Goal: Entertainment & Leisure: Browse casually

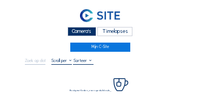
drag, startPoint x: 75, startPoint y: 30, endPoint x: 64, endPoint y: 30, distance: 11.3
click at [76, 30] on div "Camera's" at bounding box center [81, 31] width 29 height 9
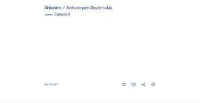
scroll to position [466, 0]
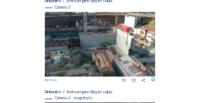
scroll to position [194, 0]
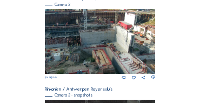
click at [110, 19] on img at bounding box center [100, 41] width 111 height 65
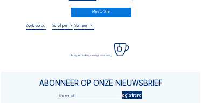
scroll to position [43, 0]
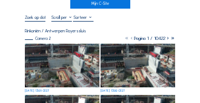
click at [56, 51] on img at bounding box center [62, 66] width 74 height 44
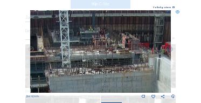
drag, startPoint x: 98, startPoint y: 26, endPoint x: 97, endPoint y: 48, distance: 21.6
click at [98, 48] on img at bounding box center [100, 51] width 141 height 83
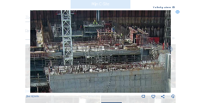
drag, startPoint x: 74, startPoint y: 54, endPoint x: 117, endPoint y: 28, distance: 50.1
click at [117, 28] on img at bounding box center [100, 51] width 141 height 83
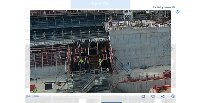
drag, startPoint x: 94, startPoint y: 52, endPoint x: 118, endPoint y: 36, distance: 29.0
click at [118, 36] on img at bounding box center [100, 51] width 141 height 83
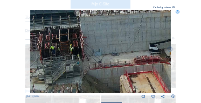
drag, startPoint x: 133, startPoint y: 38, endPoint x: 126, endPoint y: 53, distance: 16.6
click at [89, 37] on img at bounding box center [100, 51] width 141 height 83
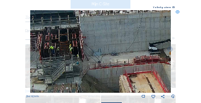
drag, startPoint x: 155, startPoint y: 64, endPoint x: 96, endPoint y: 52, distance: 60.0
click at [96, 52] on img at bounding box center [100, 51] width 141 height 83
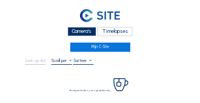
click at [94, 30] on div "Camera's" at bounding box center [81, 31] width 29 height 9
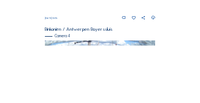
scroll to position [434, 0]
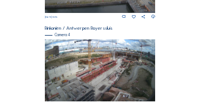
click at [106, 75] on img at bounding box center [100, 70] width 111 height 62
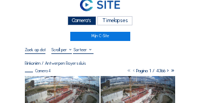
scroll to position [32, 0]
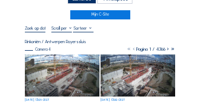
click at [61, 58] on img at bounding box center [62, 75] width 74 height 42
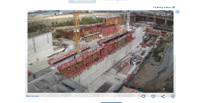
drag, startPoint x: 83, startPoint y: 54, endPoint x: 112, endPoint y: 40, distance: 33.0
click at [112, 40] on img at bounding box center [101, 51] width 147 height 83
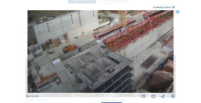
drag, startPoint x: 83, startPoint y: 57, endPoint x: 87, endPoint y: 46, distance: 10.9
click at [115, 29] on img at bounding box center [101, 51] width 147 height 83
drag, startPoint x: 72, startPoint y: 55, endPoint x: 101, endPoint y: 34, distance: 35.5
click at [101, 34] on img at bounding box center [101, 51] width 147 height 83
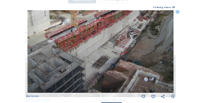
drag, startPoint x: 106, startPoint y: 49, endPoint x: 57, endPoint y: 49, distance: 48.5
click at [57, 49] on img at bounding box center [101, 51] width 147 height 83
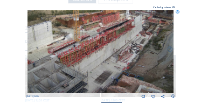
drag, startPoint x: 71, startPoint y: 40, endPoint x: 74, endPoint y: 55, distance: 15.3
click at [74, 55] on img at bounding box center [101, 51] width 147 height 83
click at [178, 13] on icon at bounding box center [178, 12] width 4 height 4
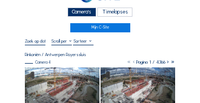
scroll to position [0, 0]
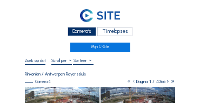
drag, startPoint x: 85, startPoint y: 31, endPoint x: 77, endPoint y: 29, distance: 8.4
click at [85, 31] on div "Camera's" at bounding box center [81, 31] width 29 height 9
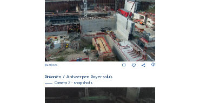
scroll to position [197, 0]
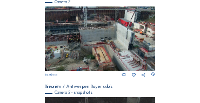
click at [154, 57] on img at bounding box center [100, 38] width 111 height 65
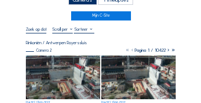
scroll to position [65, 0]
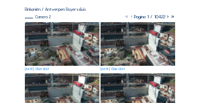
click at [63, 33] on img at bounding box center [62, 44] width 74 height 44
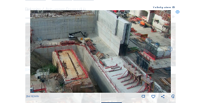
drag, startPoint x: 155, startPoint y: 78, endPoint x: 128, endPoint y: 74, distance: 27.2
click at [139, 76] on img at bounding box center [100, 51] width 141 height 83
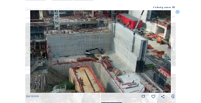
drag, startPoint x: 57, startPoint y: 39, endPoint x: 67, endPoint y: 49, distance: 14.1
click at [67, 49] on img at bounding box center [100, 51] width 141 height 83
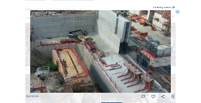
drag, startPoint x: 92, startPoint y: 53, endPoint x: 44, endPoint y: 31, distance: 52.8
click at [44, 31] on img at bounding box center [100, 51] width 141 height 83
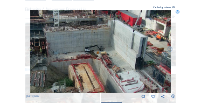
drag, startPoint x: 73, startPoint y: 37, endPoint x: 85, endPoint y: 48, distance: 16.0
click at [87, 50] on img at bounding box center [100, 51] width 141 height 83
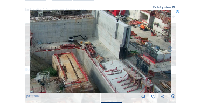
drag, startPoint x: 110, startPoint y: 59, endPoint x: 50, endPoint y: 39, distance: 63.1
click at [49, 38] on img at bounding box center [100, 51] width 141 height 83
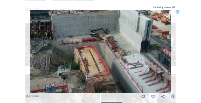
drag, startPoint x: 84, startPoint y: 54, endPoint x: 102, endPoint y: 30, distance: 30.4
click at [103, 32] on img at bounding box center [100, 51] width 141 height 83
drag, startPoint x: 110, startPoint y: 55, endPoint x: 106, endPoint y: 30, distance: 25.2
click at [106, 31] on img at bounding box center [100, 51] width 141 height 83
click at [106, 30] on img at bounding box center [100, 51] width 141 height 83
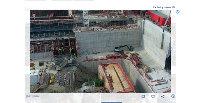
drag, startPoint x: 75, startPoint y: 42, endPoint x: 103, endPoint y: 58, distance: 32.6
click at [103, 58] on img at bounding box center [100, 51] width 141 height 83
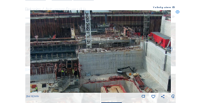
drag, startPoint x: 104, startPoint y: 39, endPoint x: 106, endPoint y: 60, distance: 21.7
click at [106, 60] on img at bounding box center [100, 51] width 141 height 83
